Goal: Check status: Check status

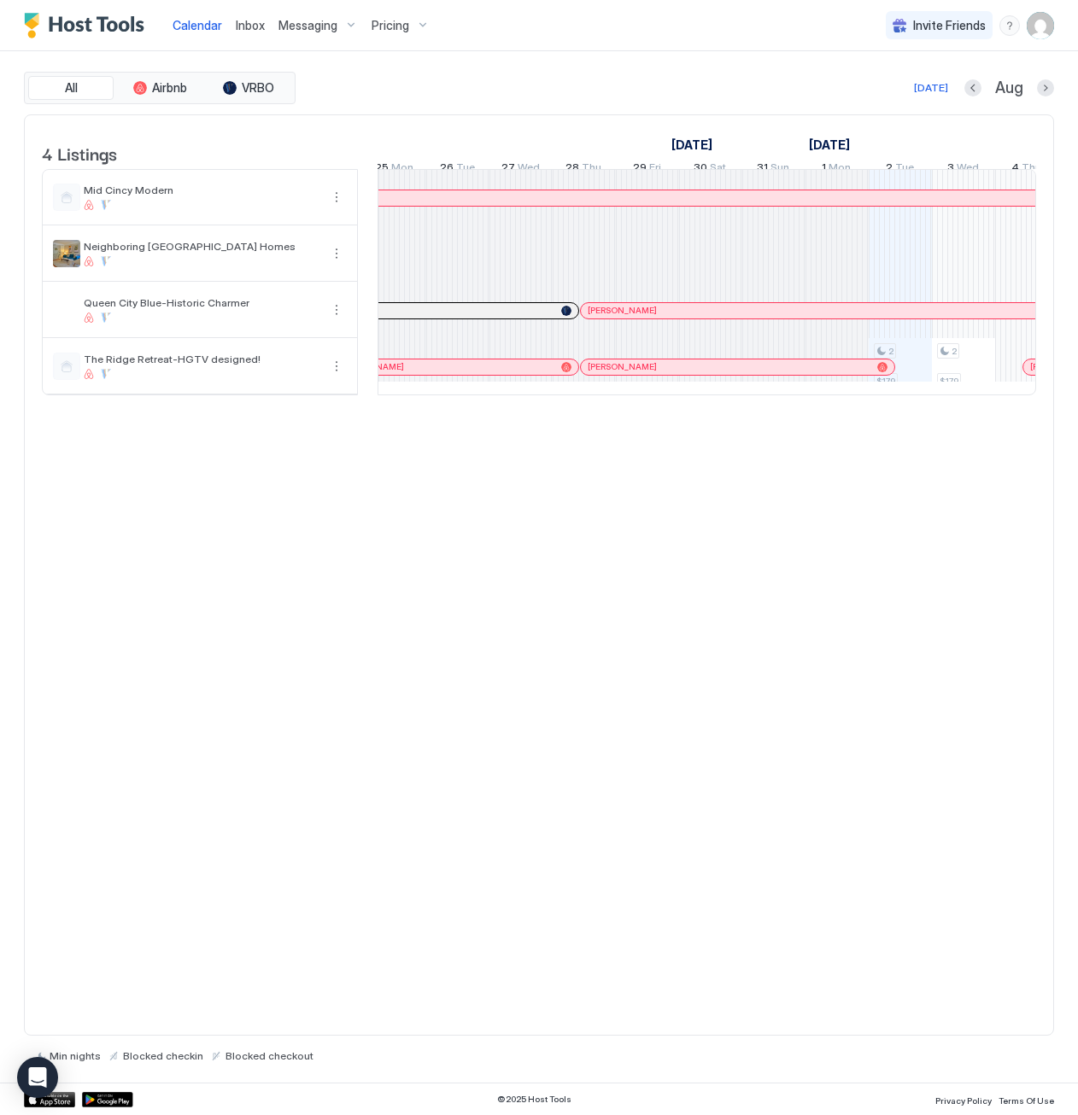
click at [606, 374] on div at bounding box center [607, 367] width 14 height 14
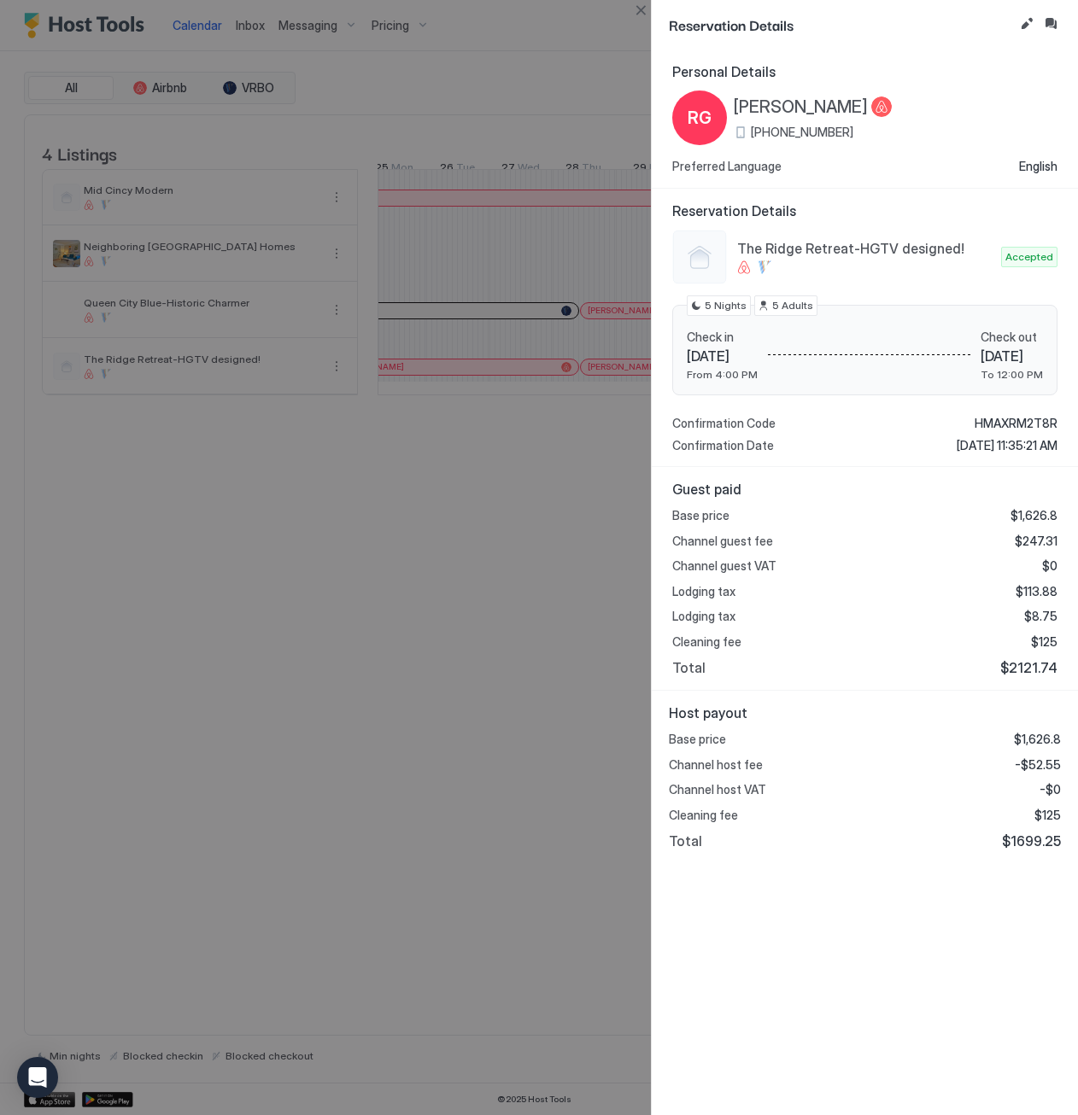
click at [652, 9] on div "Reservation Details" at bounding box center [865, 25] width 426 height 50
click at [640, 9] on button "Close" at bounding box center [640, 10] width 20 height 20
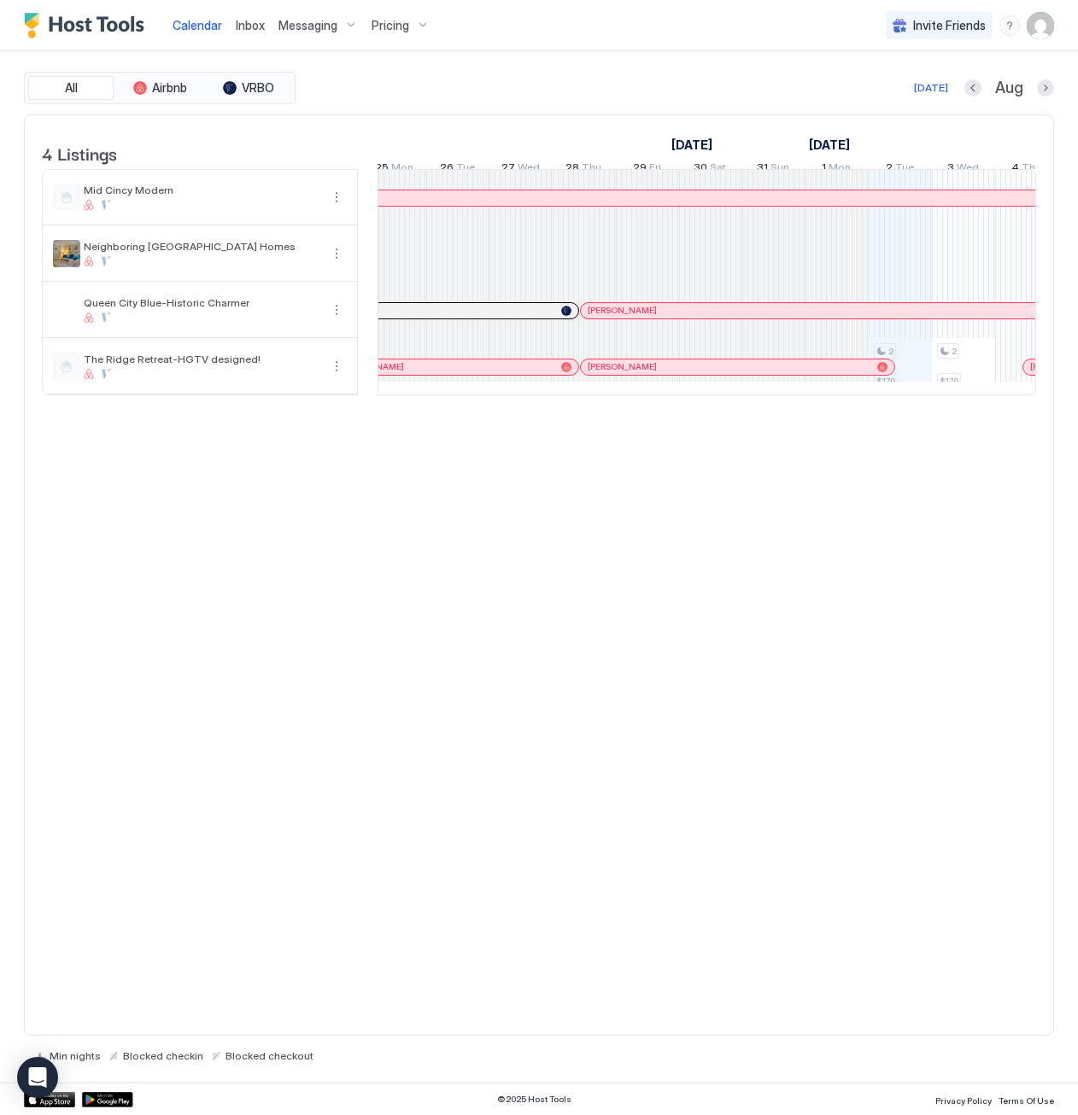
click at [594, 318] on div at bounding box center [595, 311] width 14 height 14
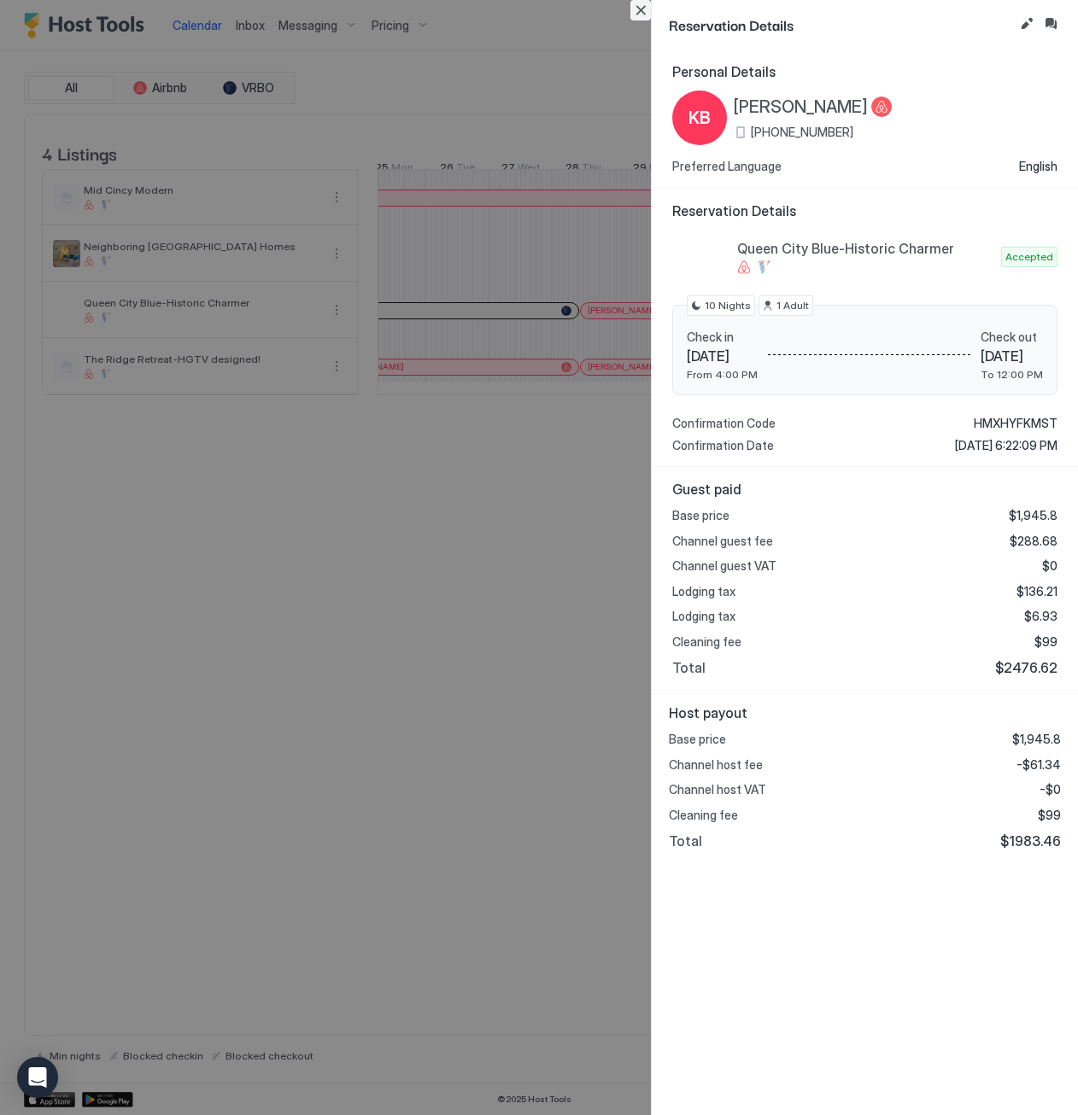
click at [640, 12] on button "Close" at bounding box center [640, 10] width 20 height 20
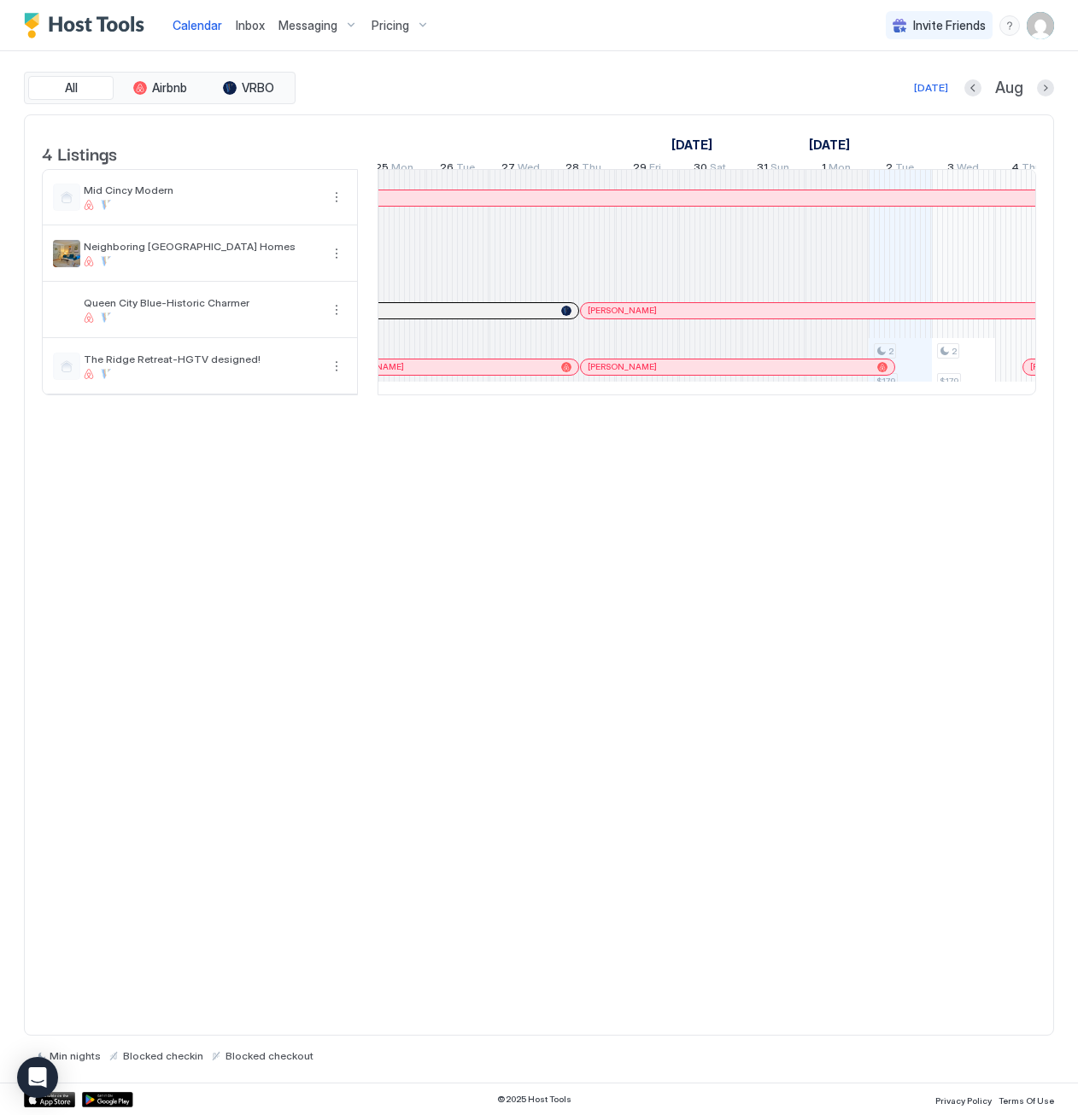
click at [0, 0] on div at bounding box center [0, 0] width 0 height 0
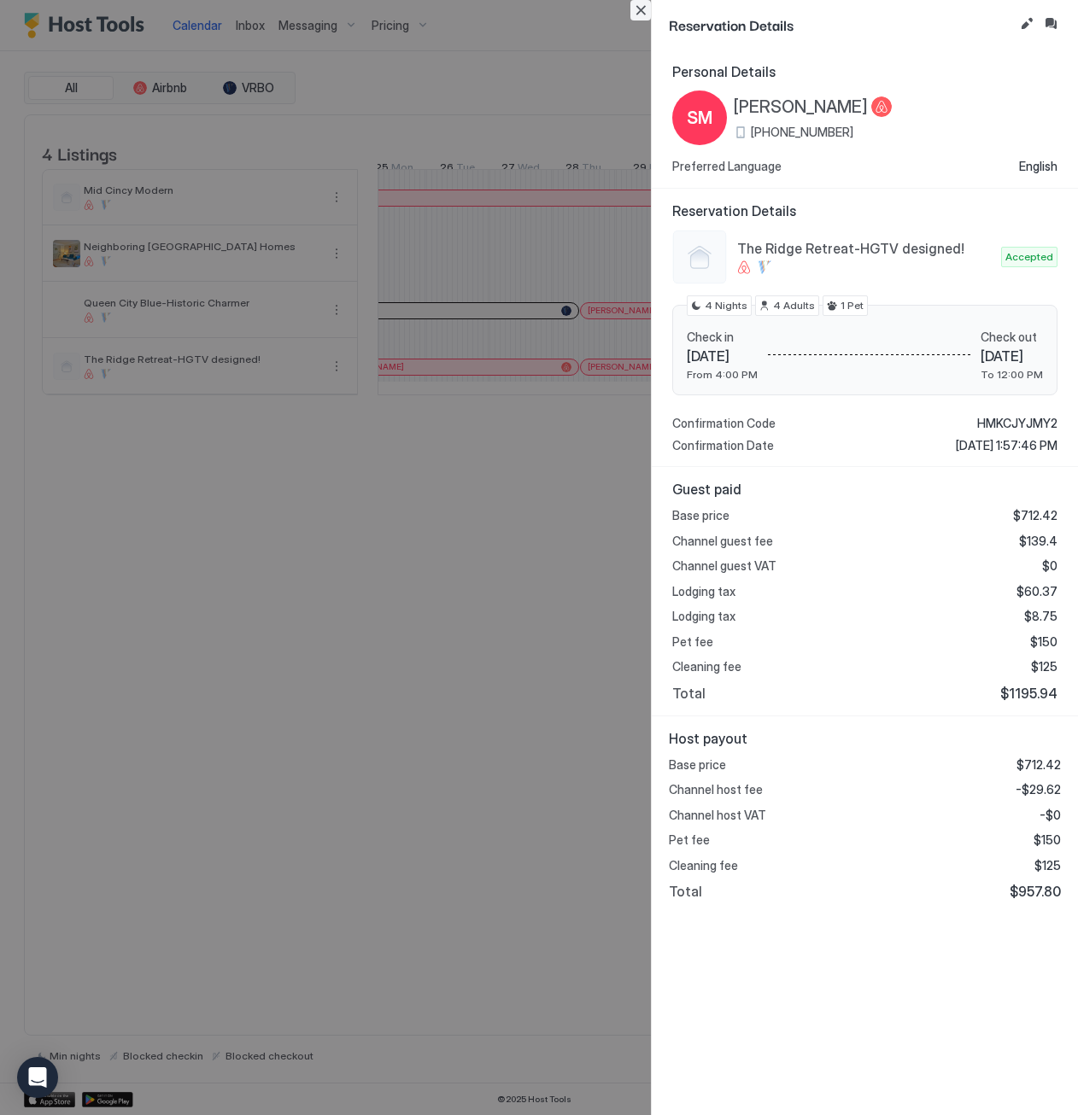
click at [640, 13] on button "Close" at bounding box center [640, 10] width 20 height 20
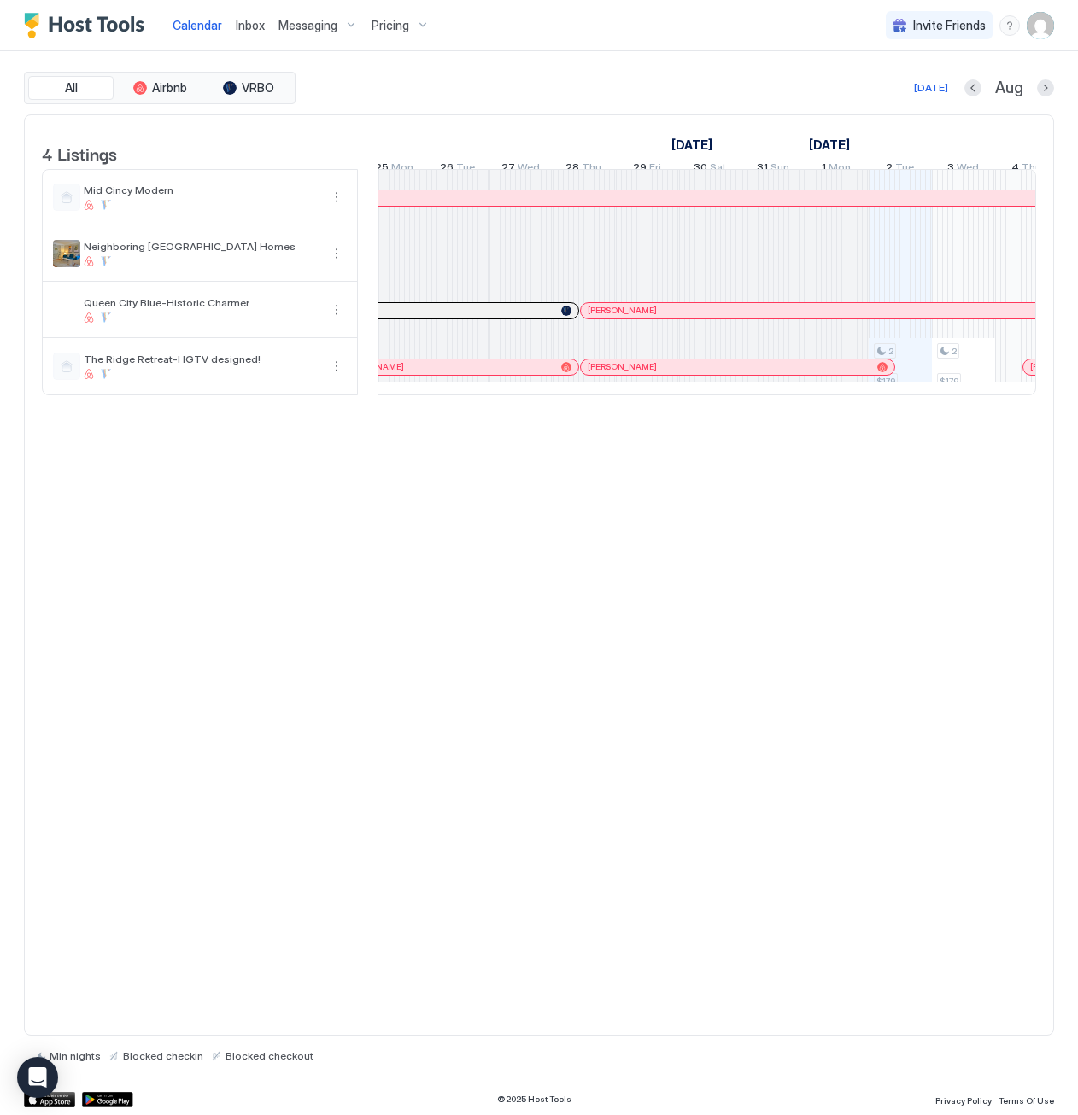
click at [602, 374] on div at bounding box center [603, 367] width 14 height 14
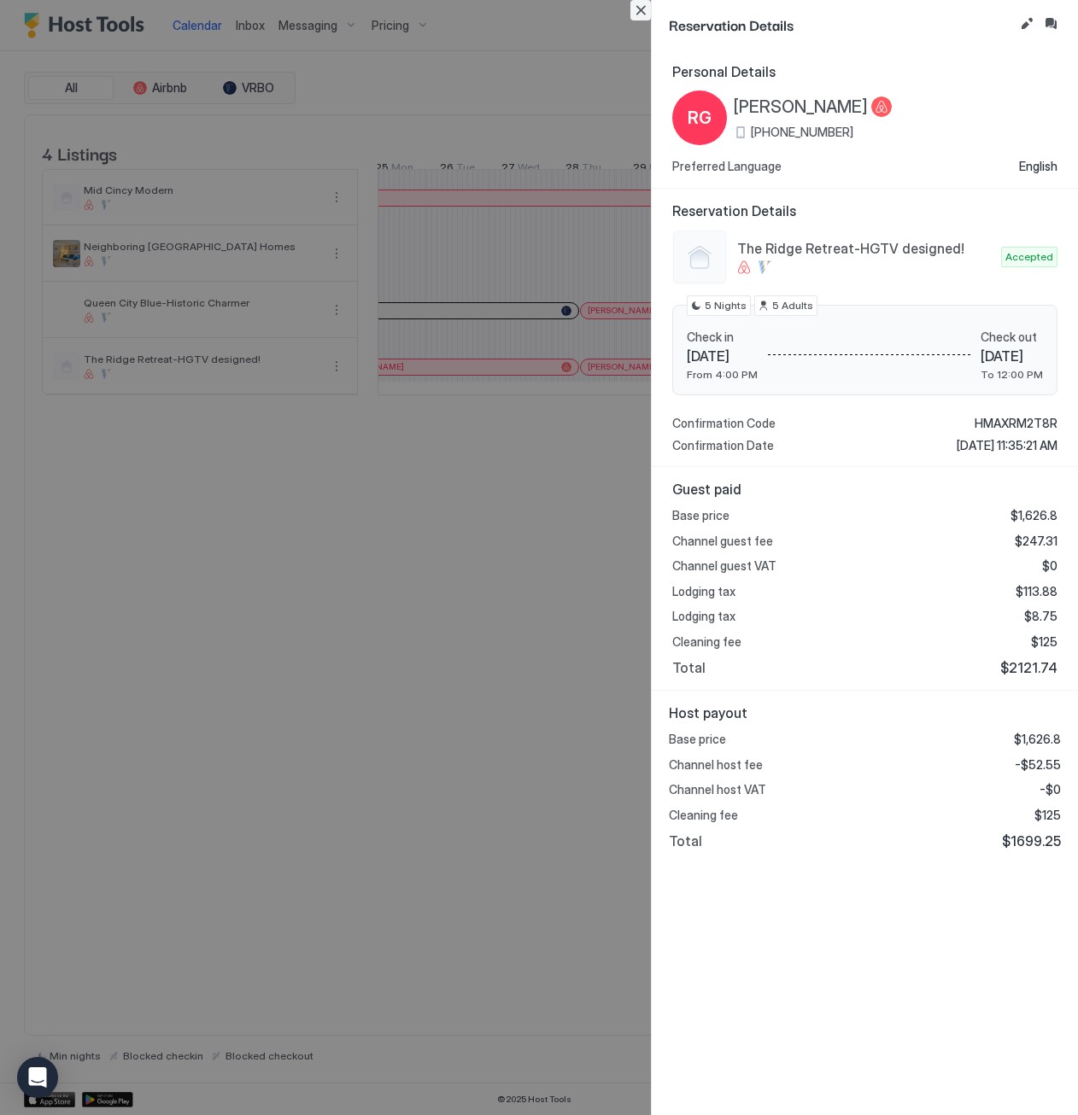
click at [642, 9] on button "Close" at bounding box center [640, 10] width 20 height 20
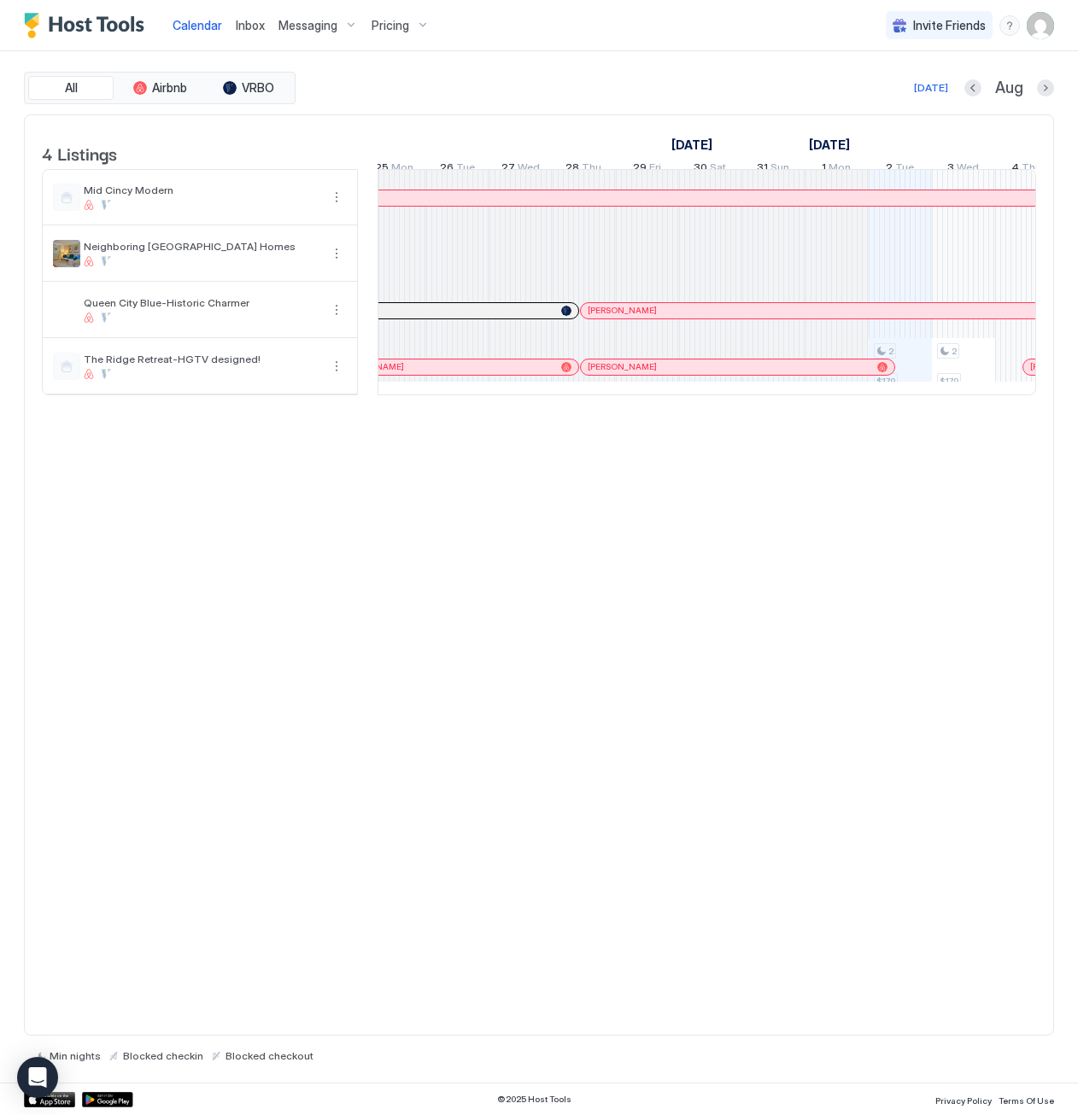
click at [593, 318] on div at bounding box center [594, 311] width 14 height 14
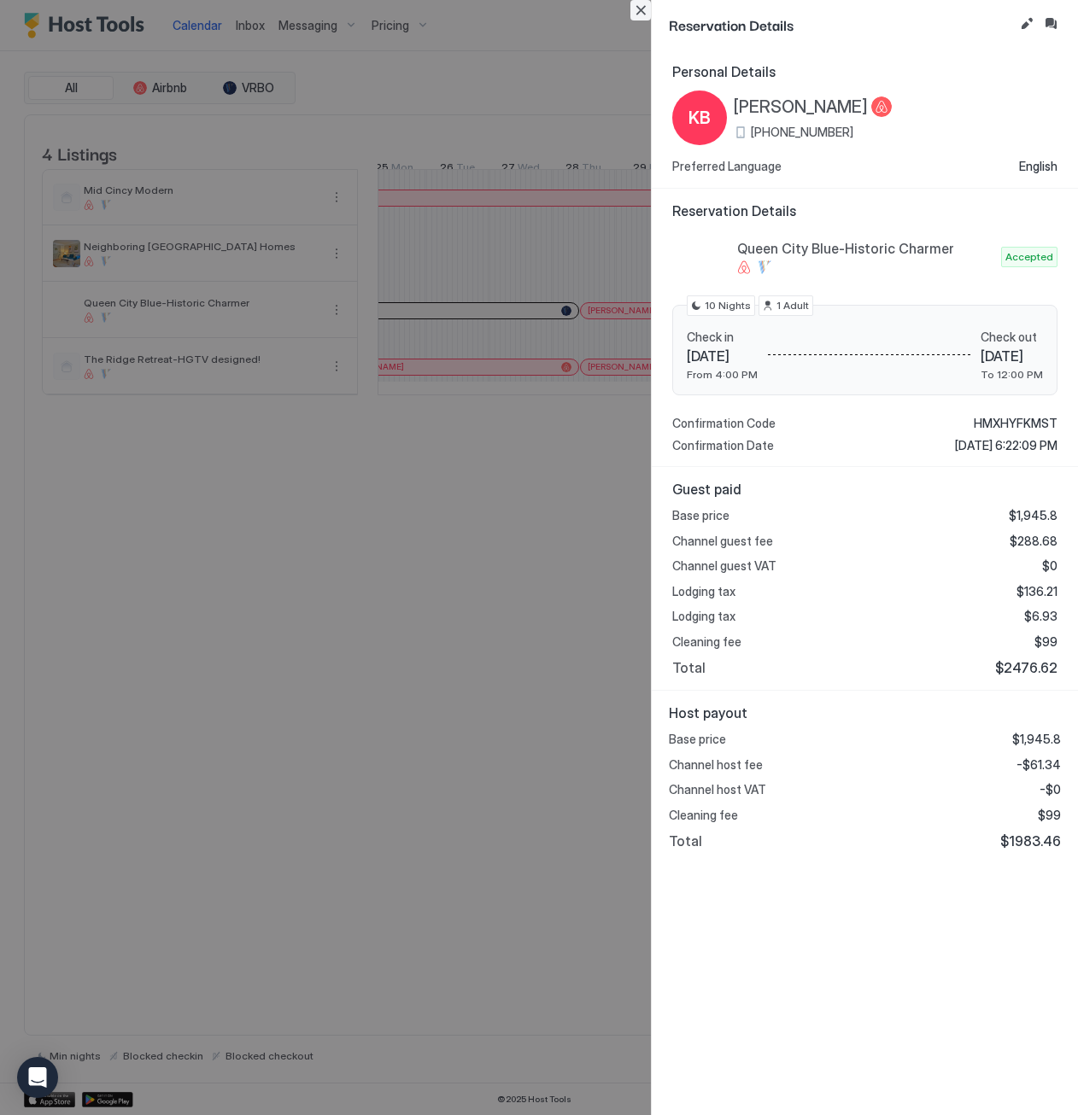
click at [640, 14] on button "Close" at bounding box center [640, 10] width 20 height 20
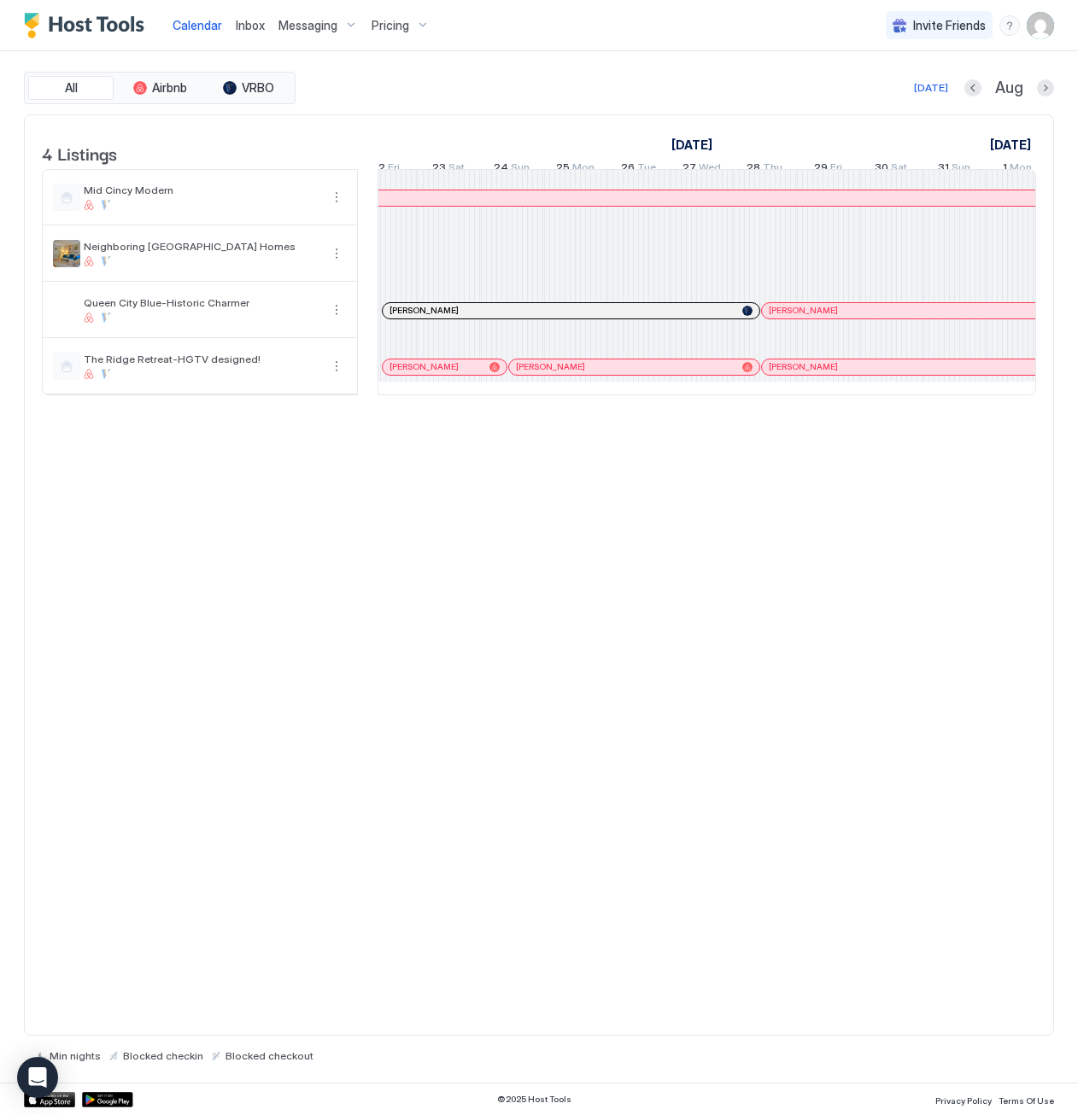
scroll to position [0, 222]
click at [459, 318] on div at bounding box center [460, 311] width 14 height 14
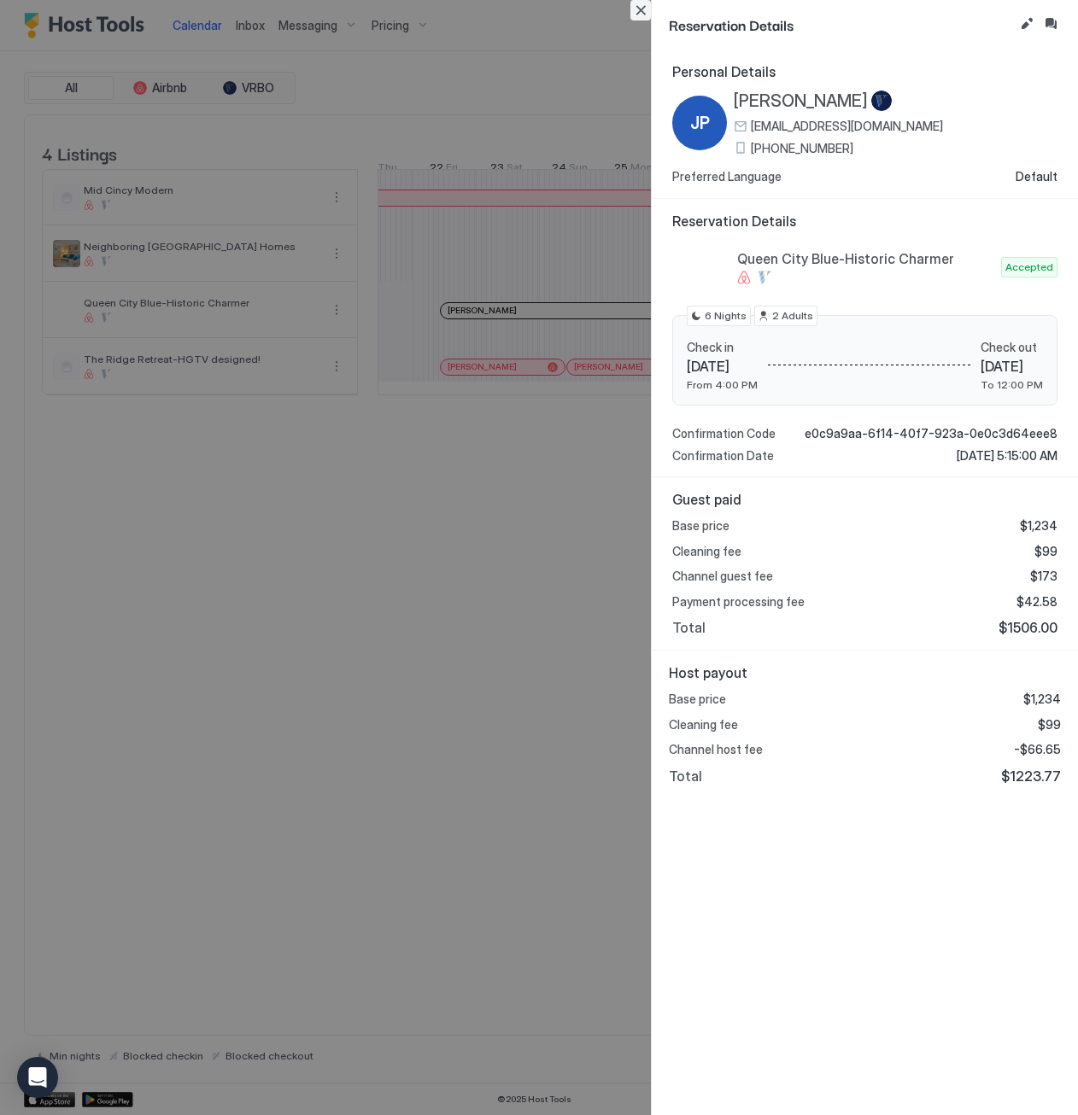
click at [636, 9] on button "Close" at bounding box center [640, 10] width 20 height 20
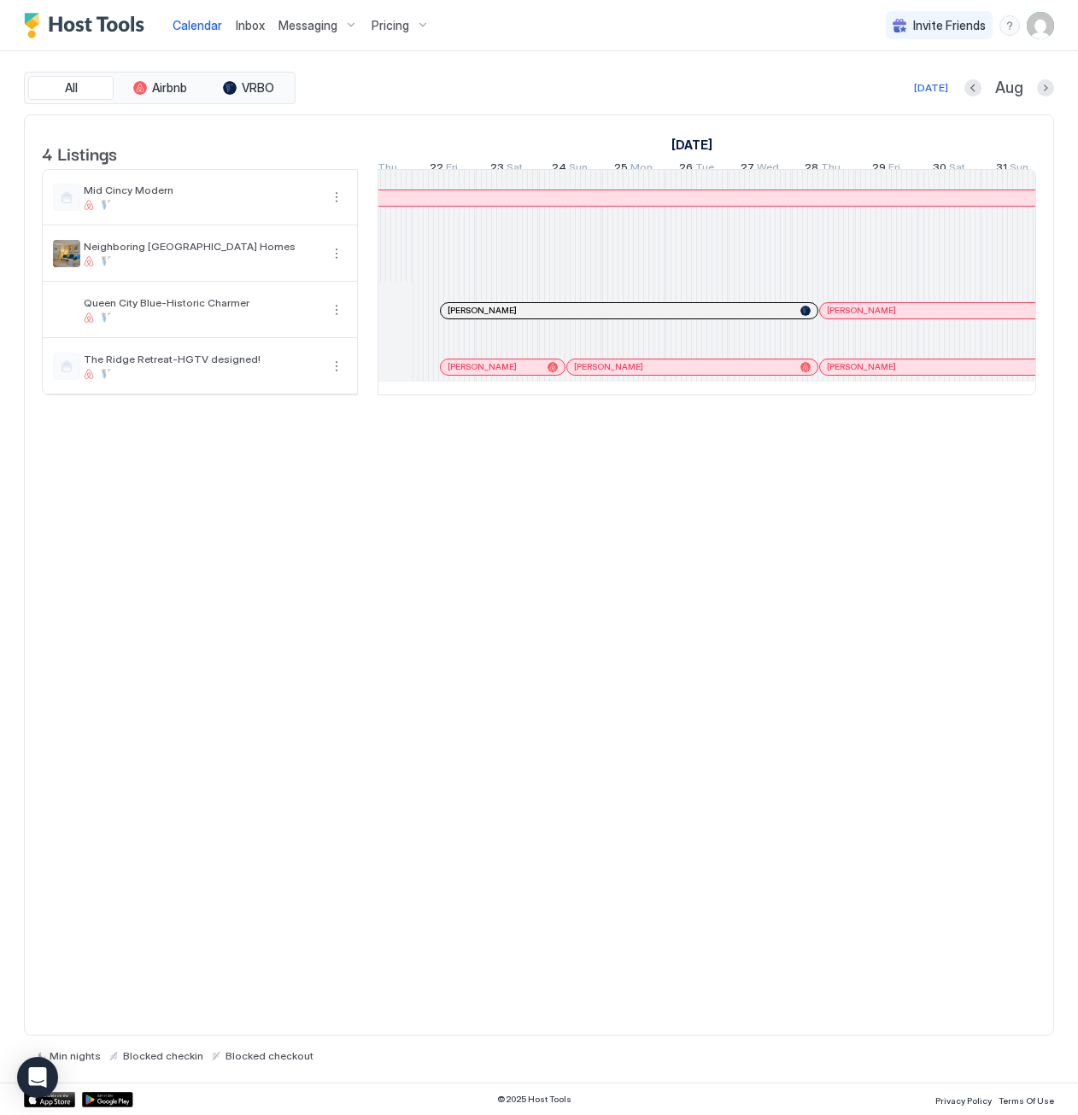
click at [594, 374] on div at bounding box center [596, 367] width 14 height 14
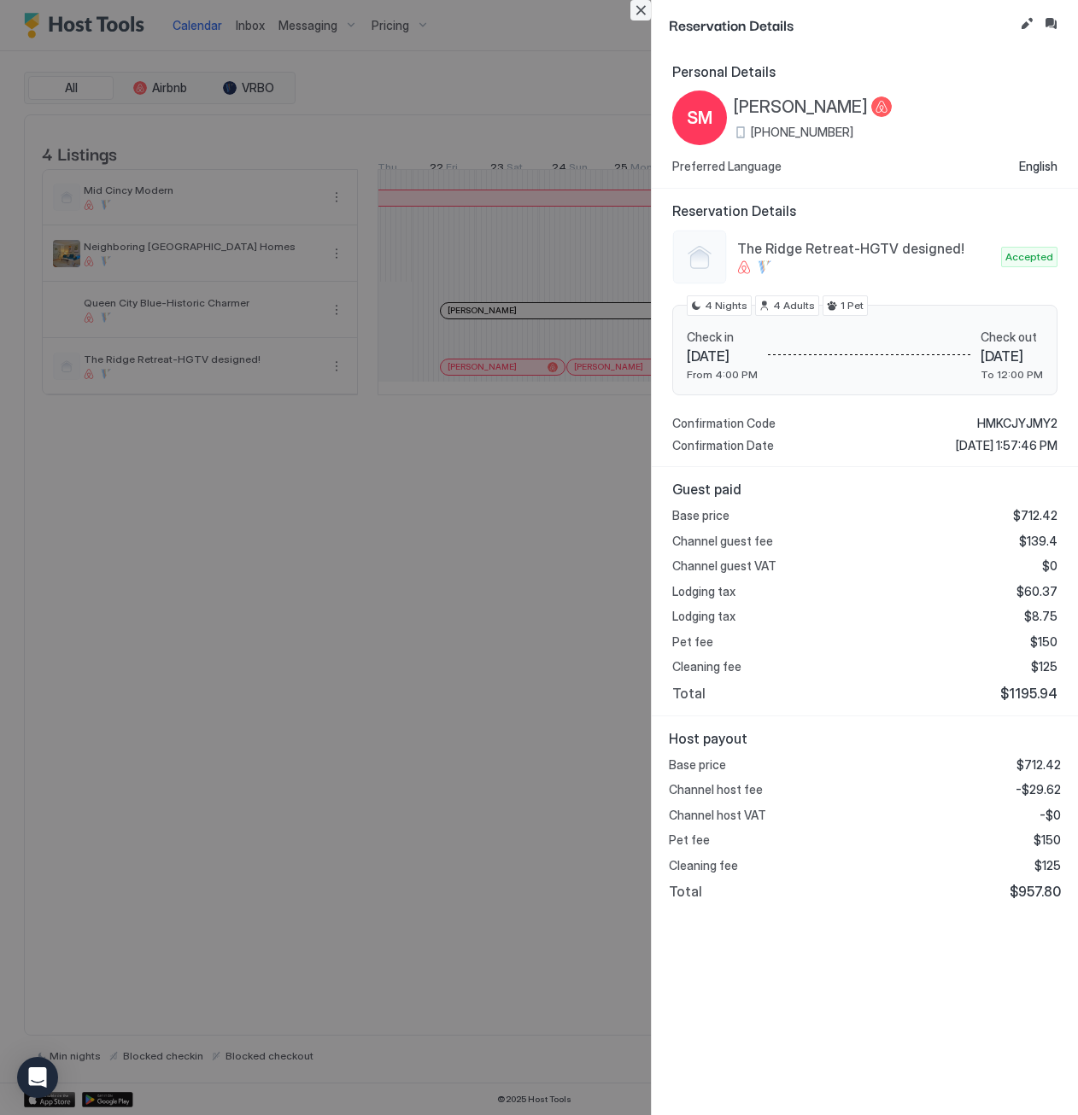
click at [644, 15] on button "Close" at bounding box center [640, 10] width 20 height 20
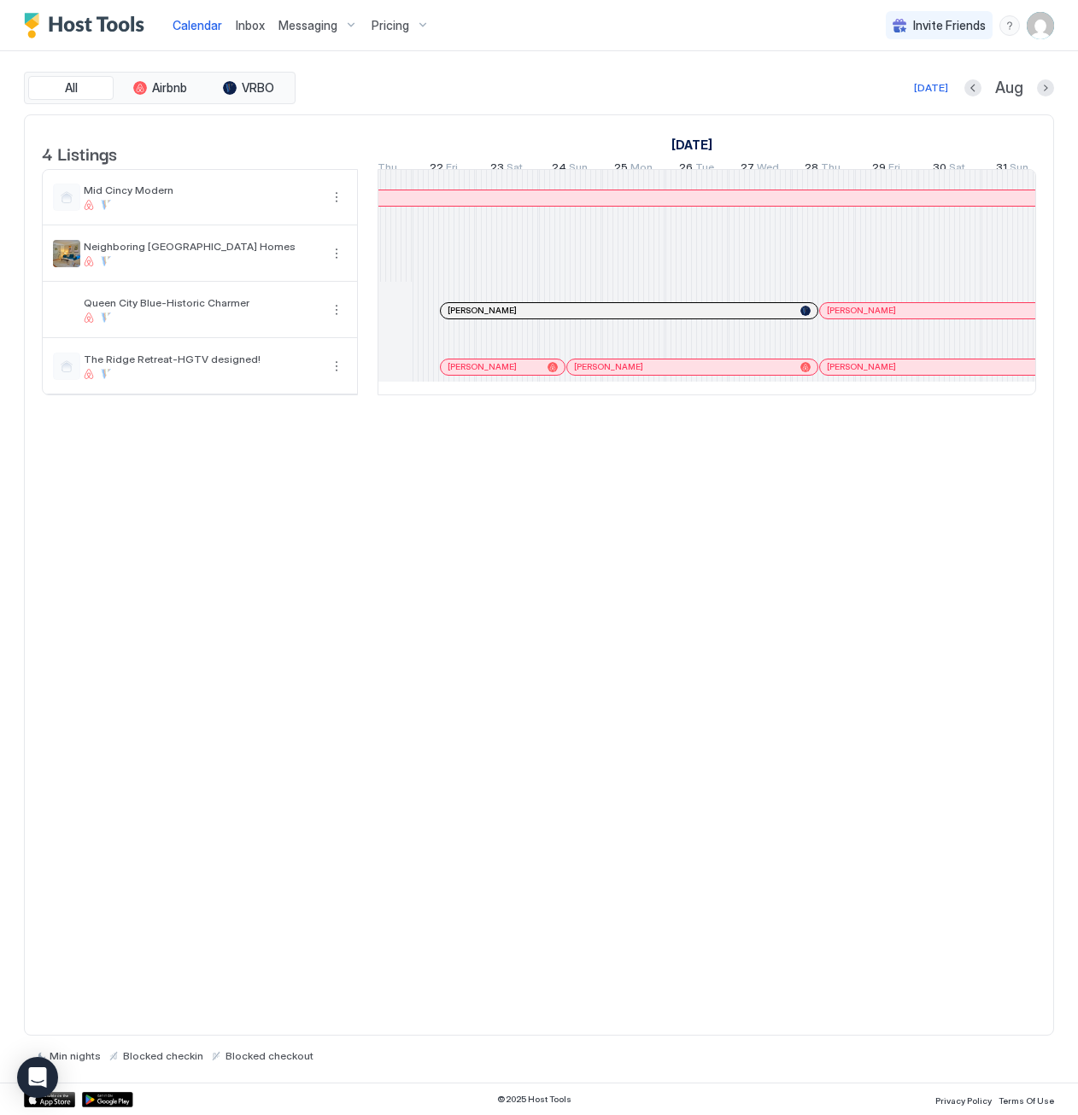
click at [459, 374] on div at bounding box center [461, 367] width 14 height 14
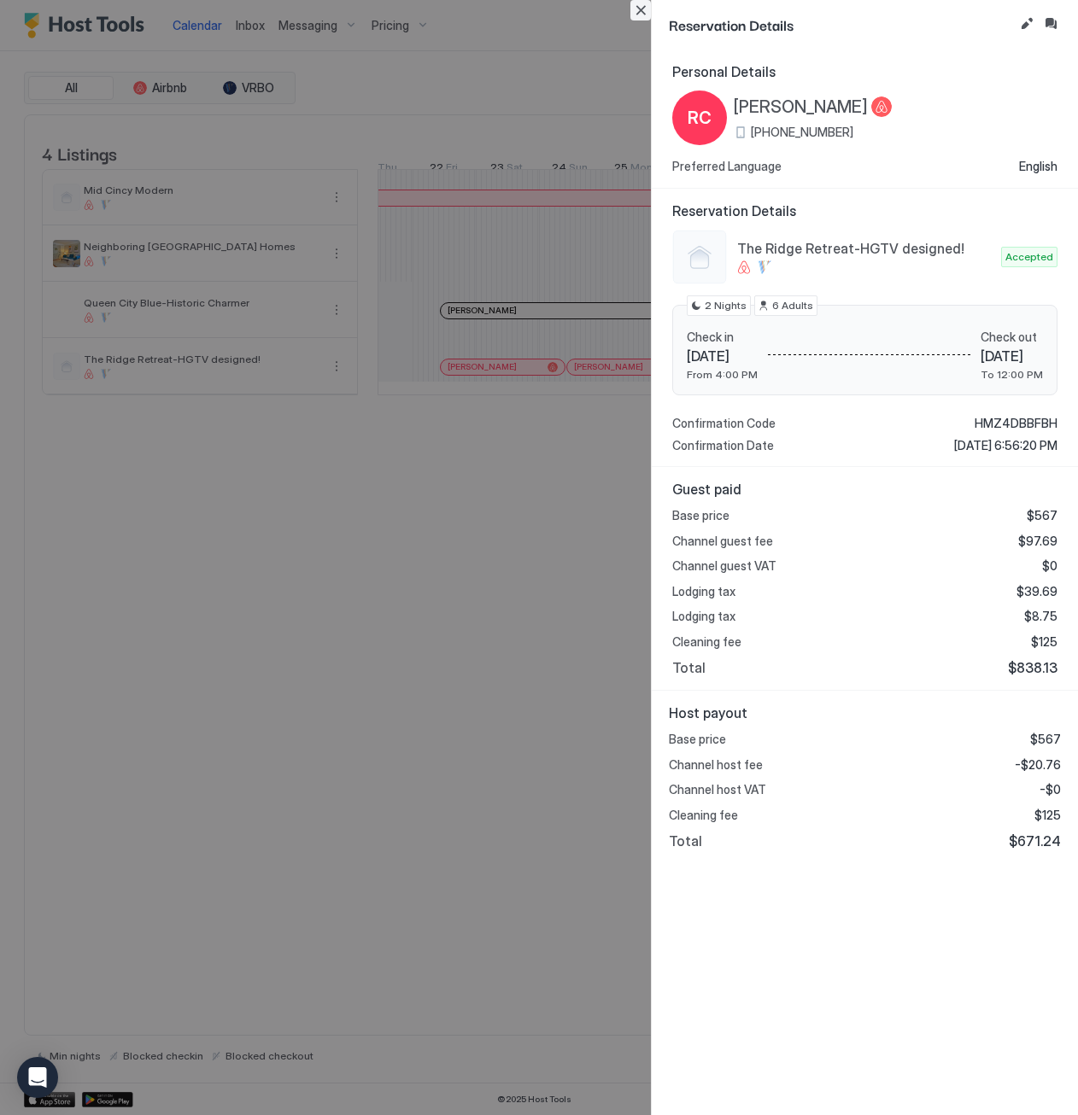
click at [642, 6] on button "Close" at bounding box center [640, 10] width 20 height 20
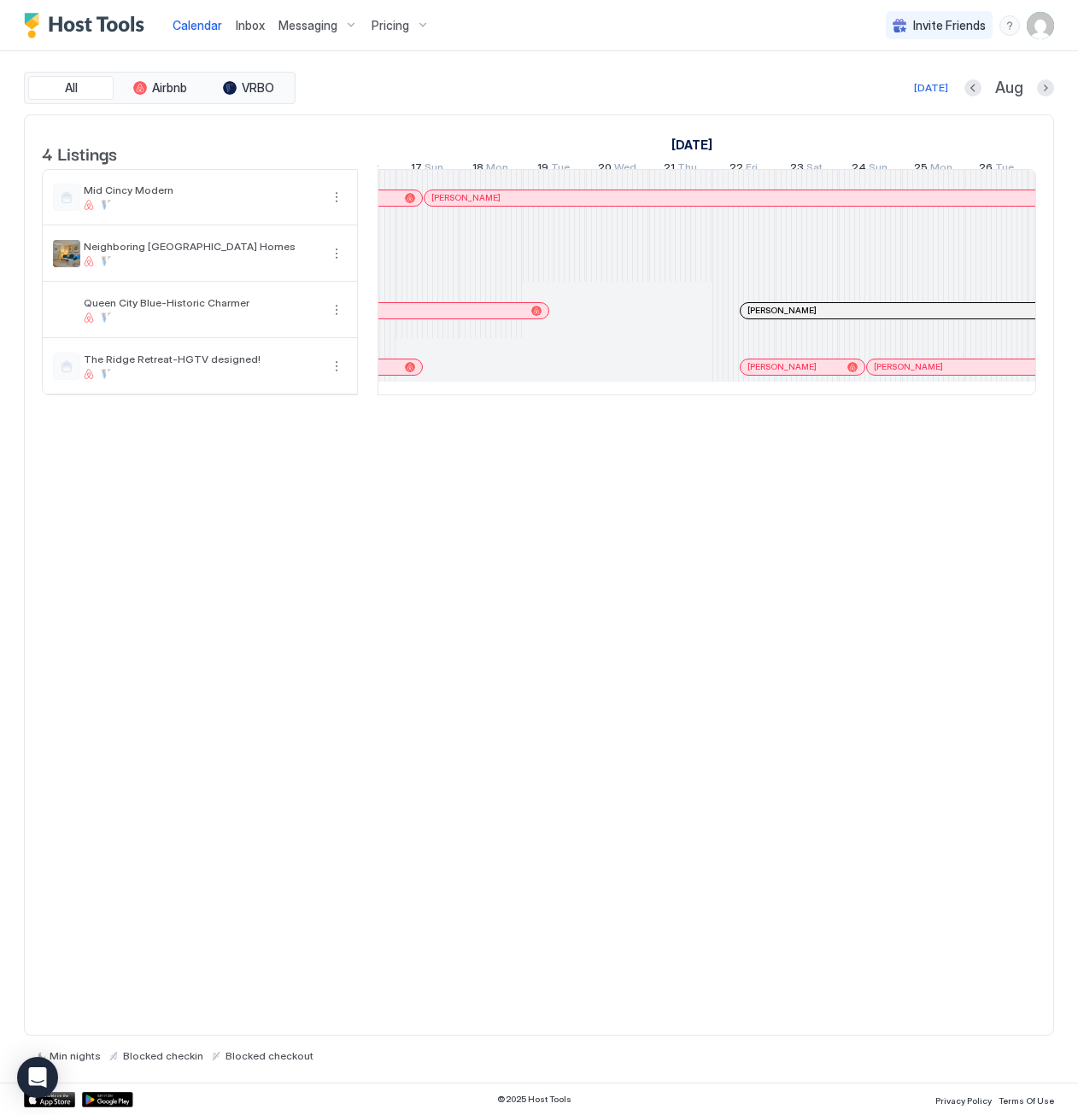
scroll to position [0, 1160]
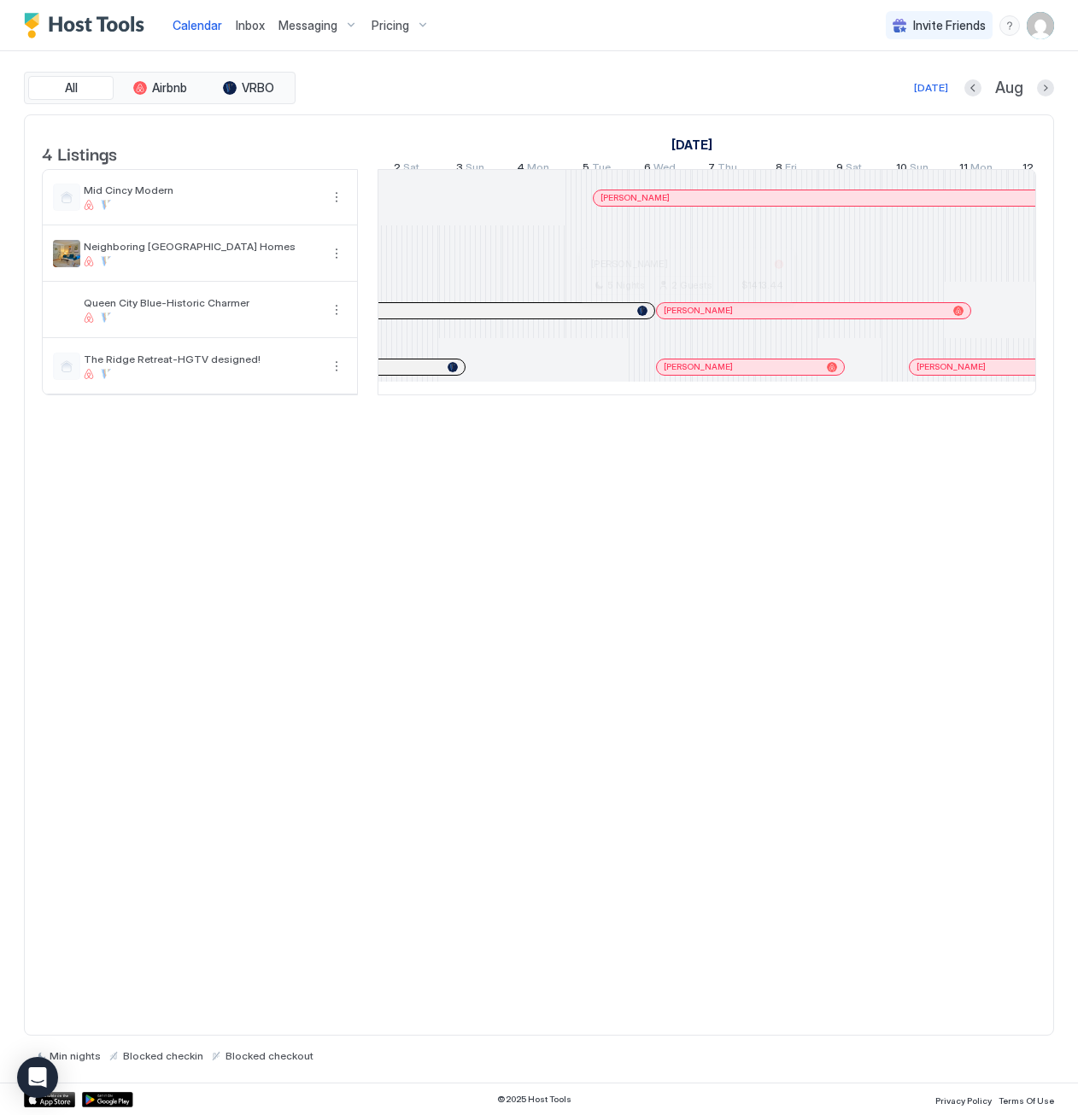
click at [680, 318] on div at bounding box center [681, 311] width 14 height 14
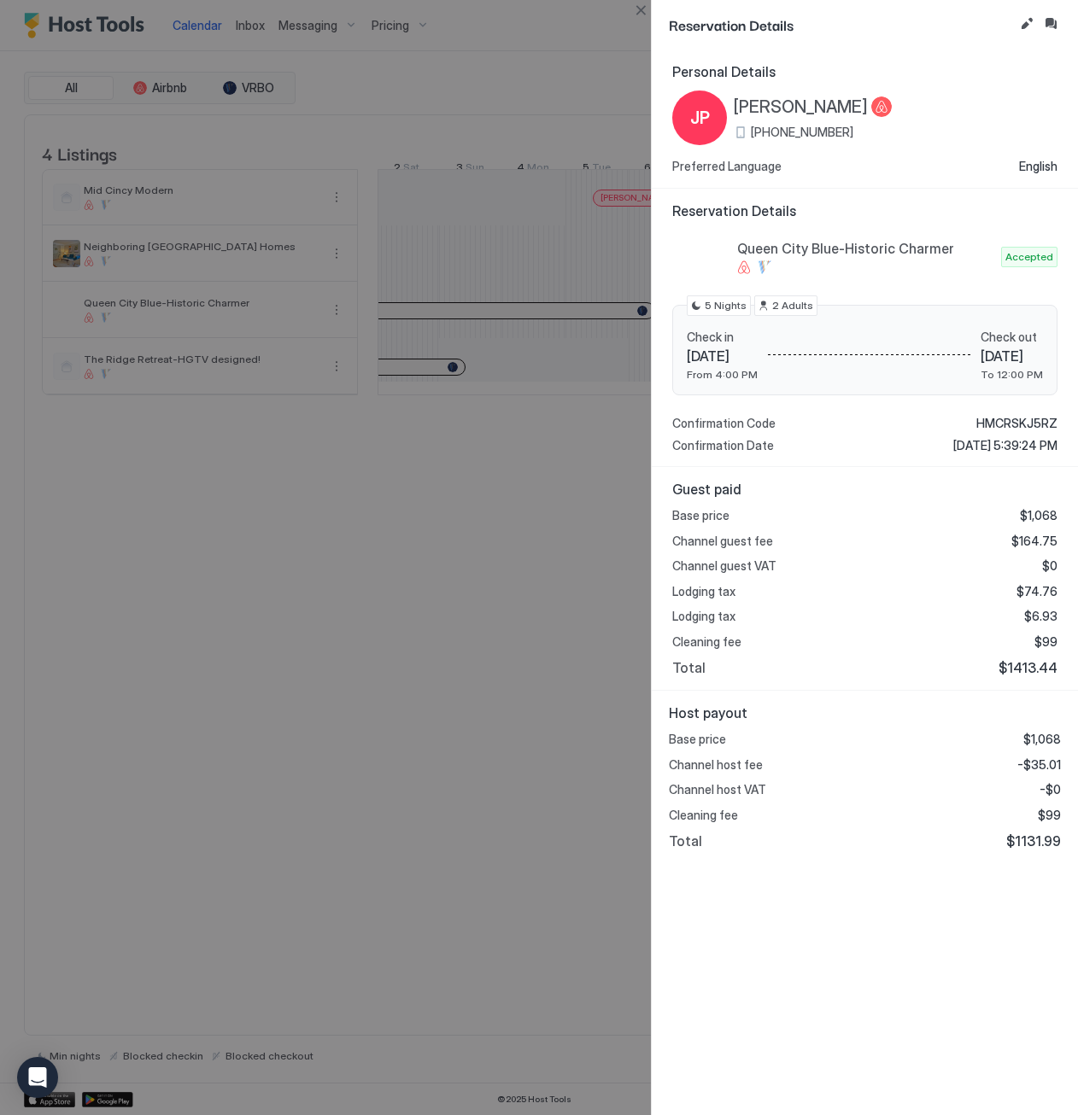
click at [638, 11] on button "Close" at bounding box center [640, 10] width 20 height 20
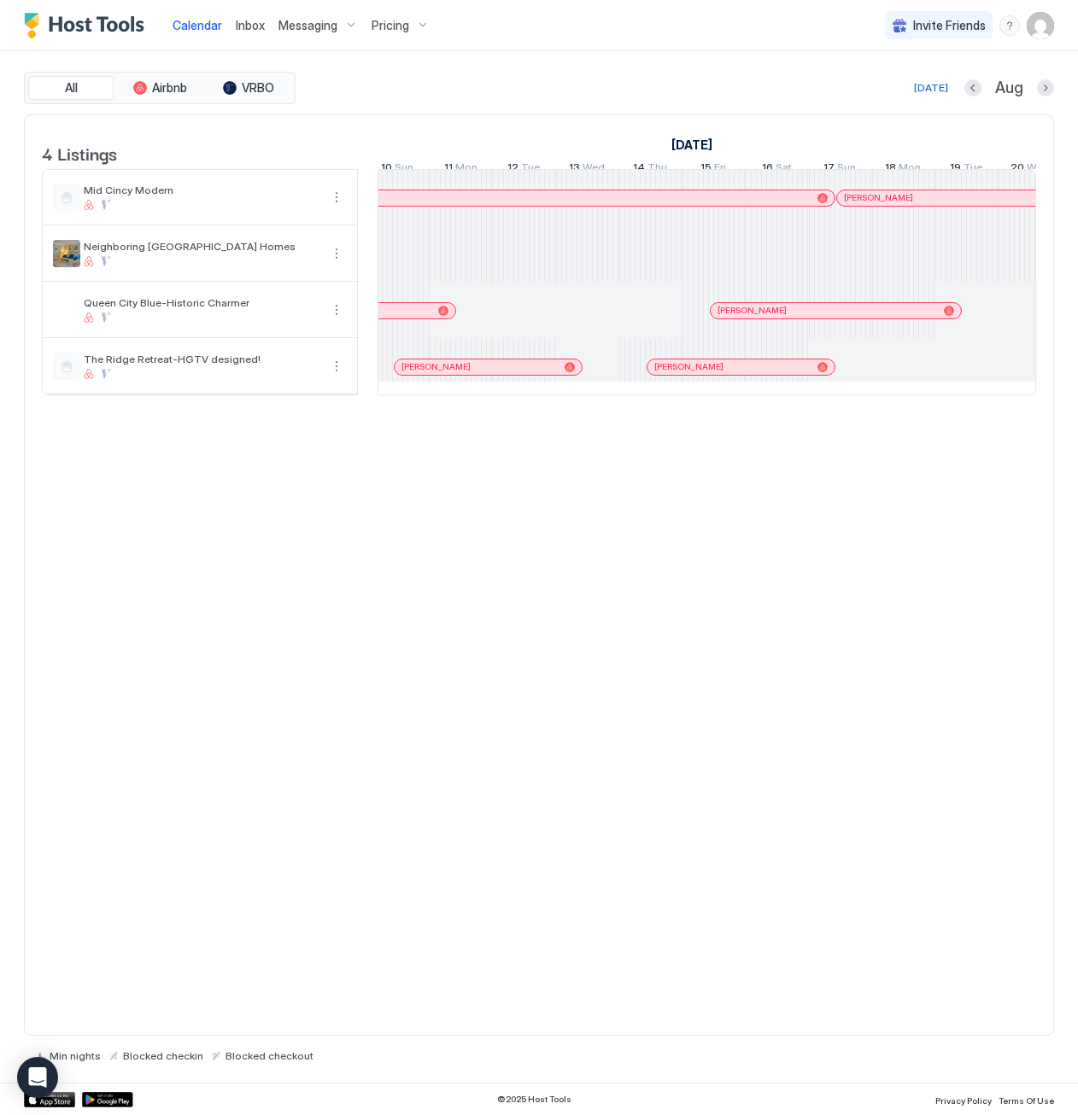
click at [0, 0] on div at bounding box center [0, 0] width 0 height 0
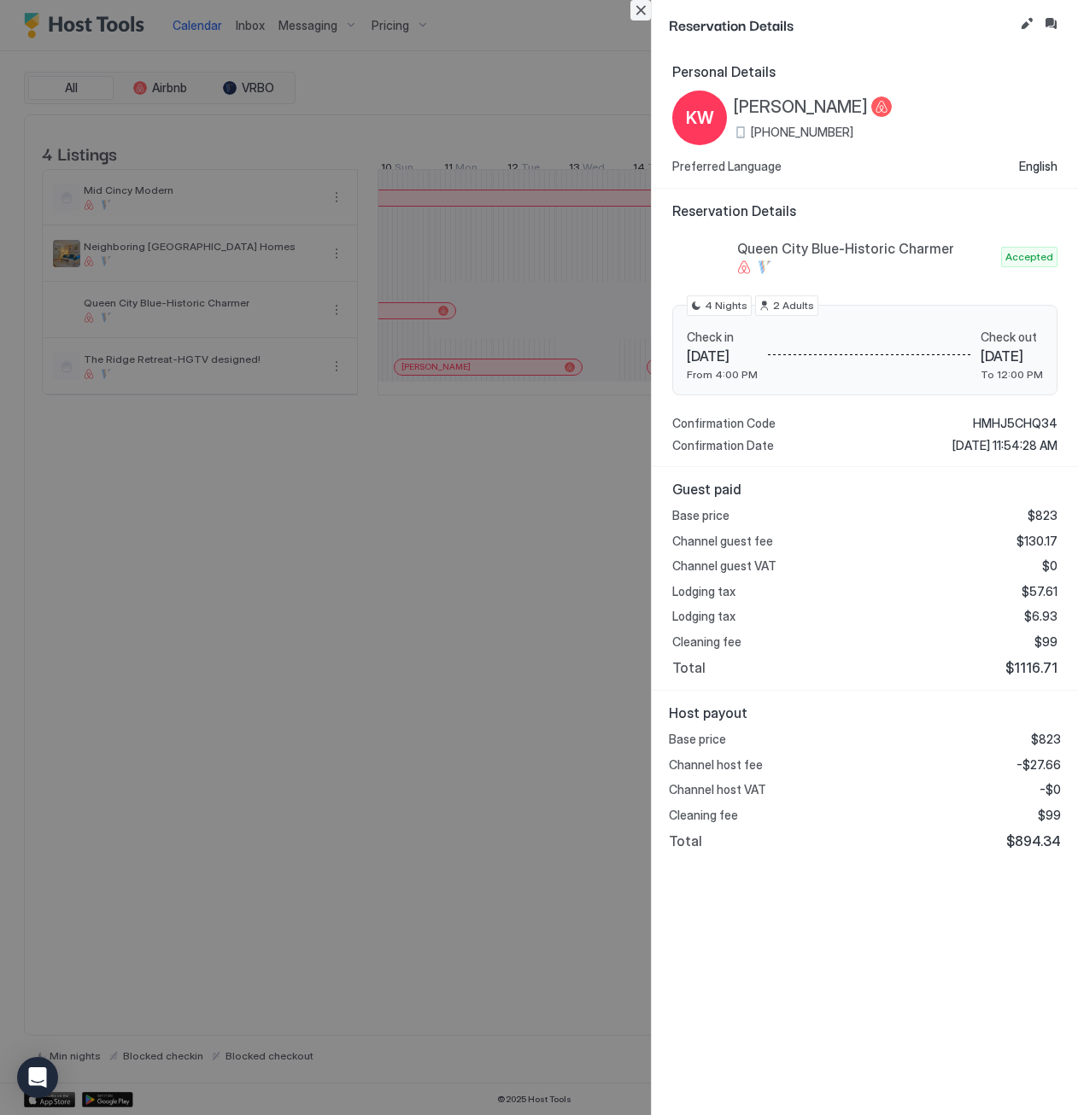
click at [646, 11] on button "Close" at bounding box center [640, 10] width 20 height 20
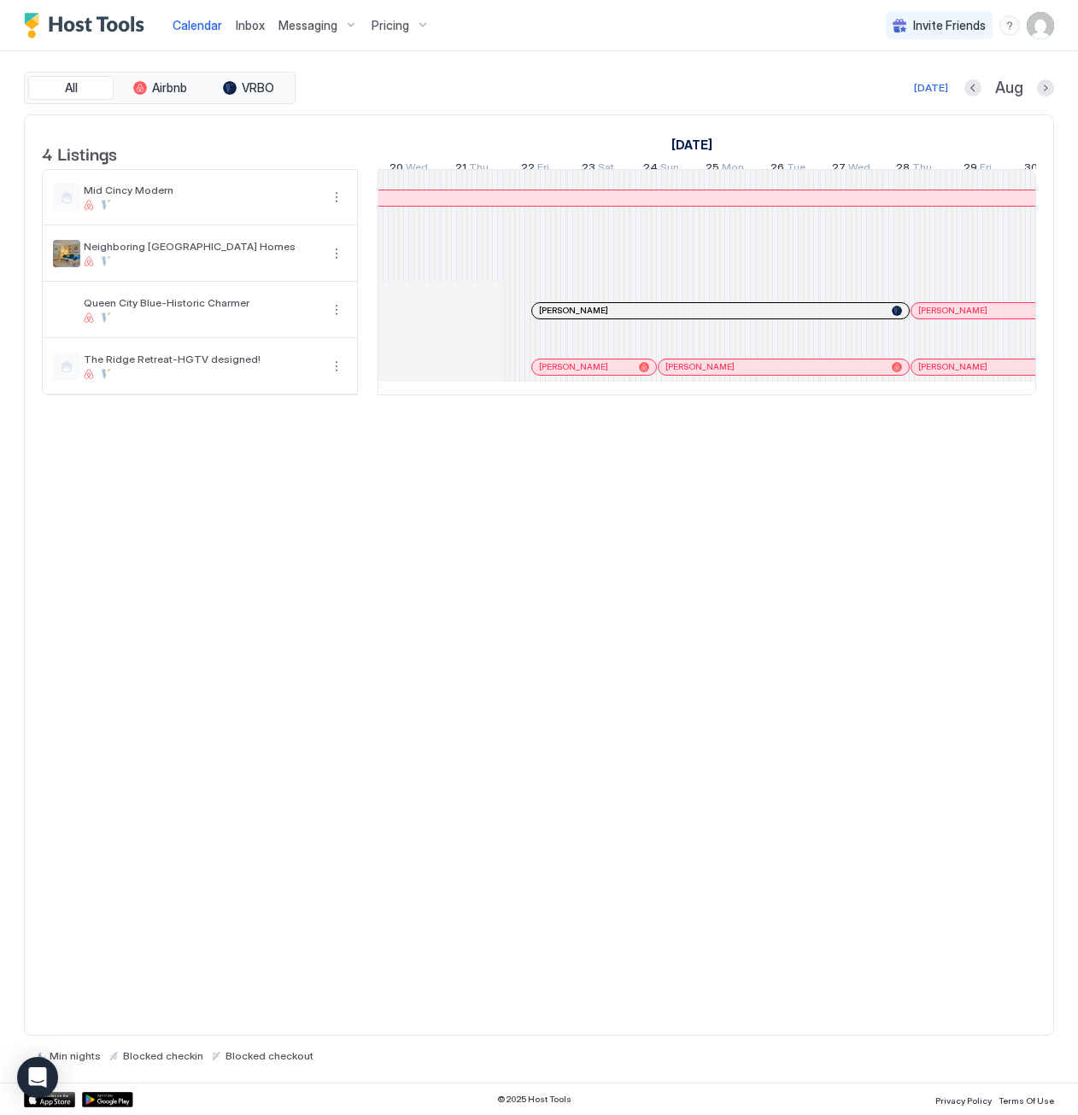
click at [547, 318] on div at bounding box center [544, 311] width 14 height 14
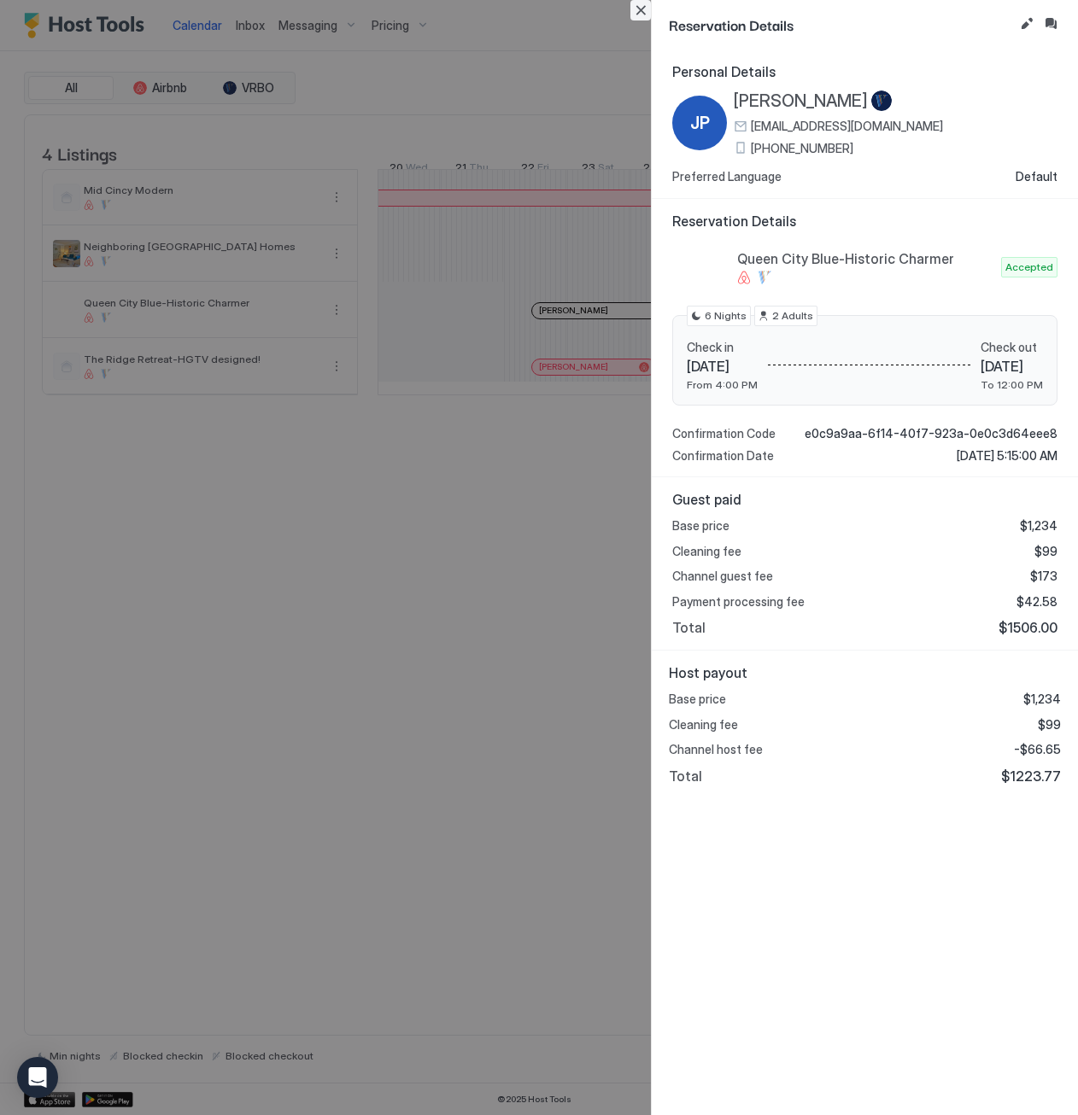
click at [639, 8] on button "Close" at bounding box center [640, 10] width 20 height 20
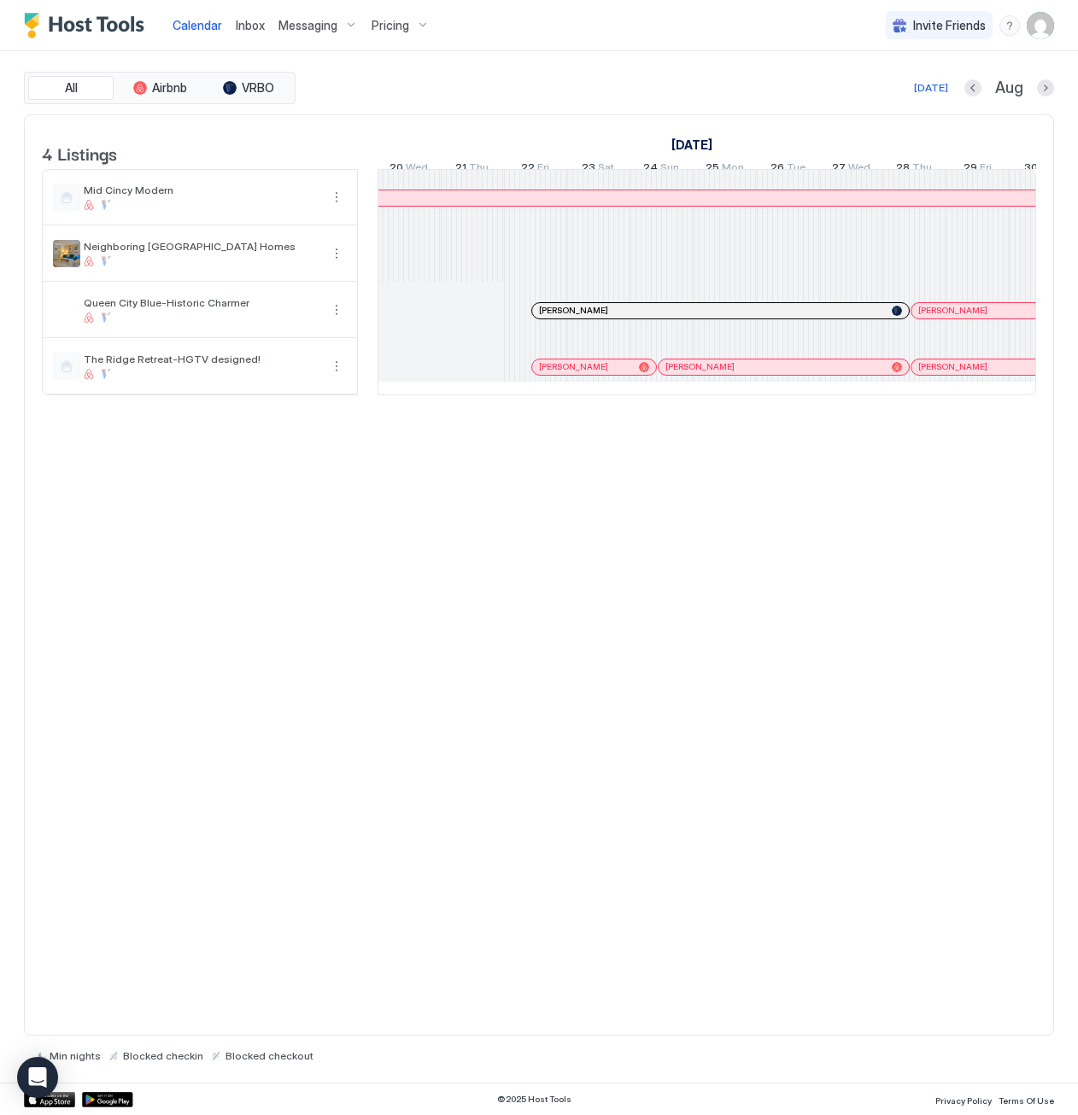
click at [918, 318] on div at bounding box center [919, 311] width 14 height 14
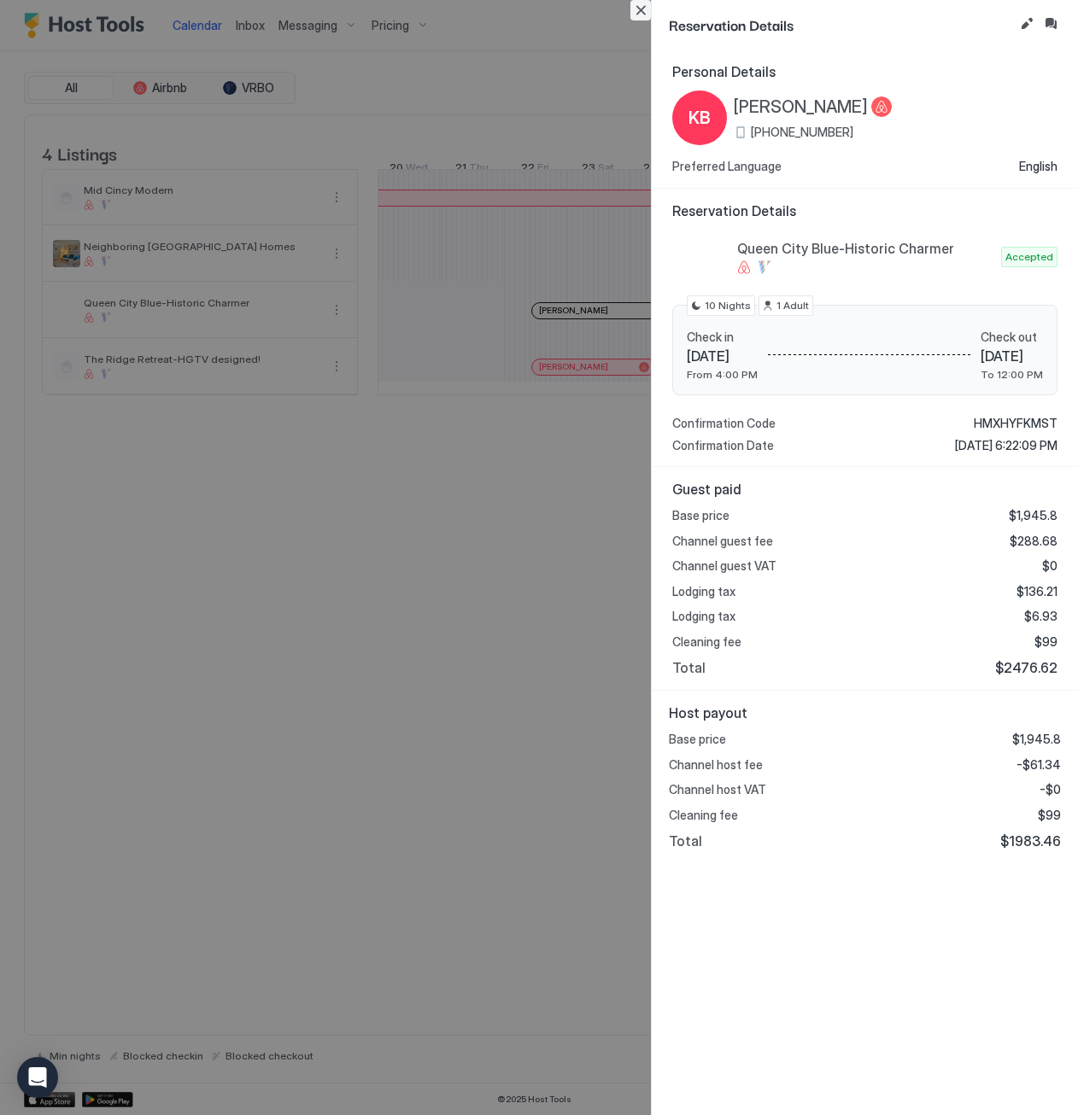
click at [640, 3] on button "Close" at bounding box center [640, 10] width 20 height 20
